Goal: Entertainment & Leisure: Consume media (video, audio)

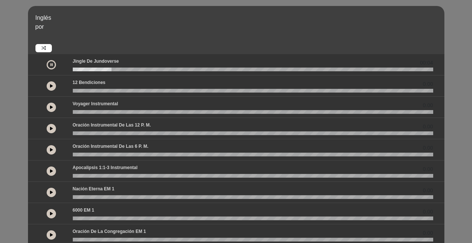
click at [51, 84] on icon at bounding box center [51, 86] width 3 height 4
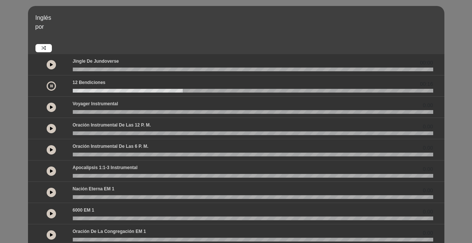
click at [51, 107] on icon at bounding box center [51, 107] width 3 height 4
click at [53, 107] on button at bounding box center [51, 107] width 9 height 9
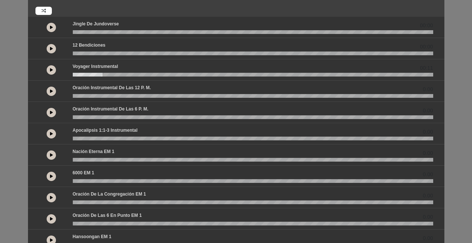
click at [50, 154] on icon at bounding box center [51, 155] width 3 height 4
click at [158, 158] on div "Nación Eterna EM 1 00:16" at bounding box center [252, 154] width 369 height 13
click at [161, 160] on wave at bounding box center [253, 160] width 360 height 4
click at [54, 176] on button at bounding box center [51, 176] width 9 height 9
click at [51, 176] on icon at bounding box center [51, 176] width 2 height 4
